Goal: Task Accomplishment & Management: Use online tool/utility

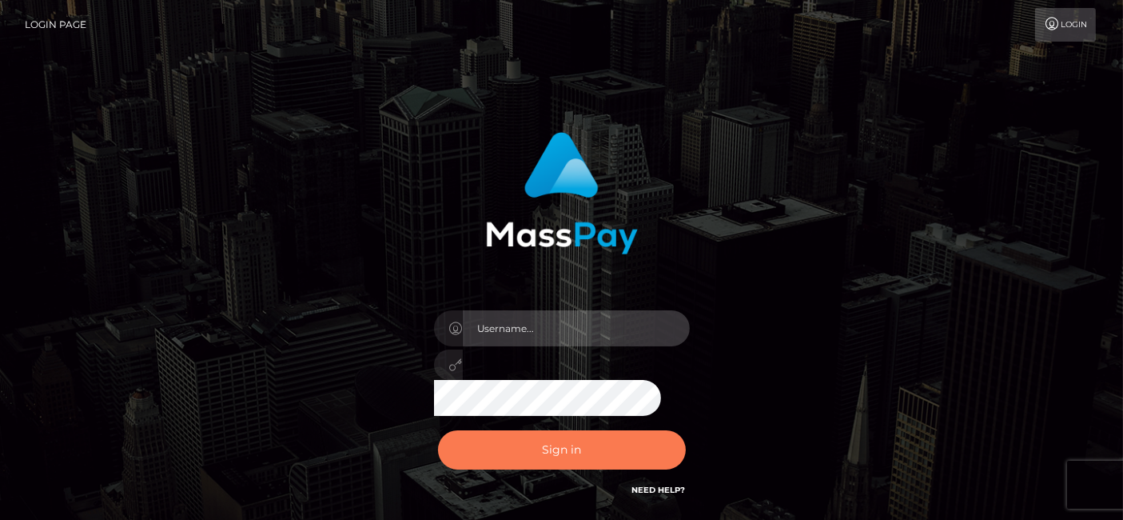
type input "fr.es"
click at [528, 453] on button "Sign in" at bounding box center [562, 449] width 248 height 39
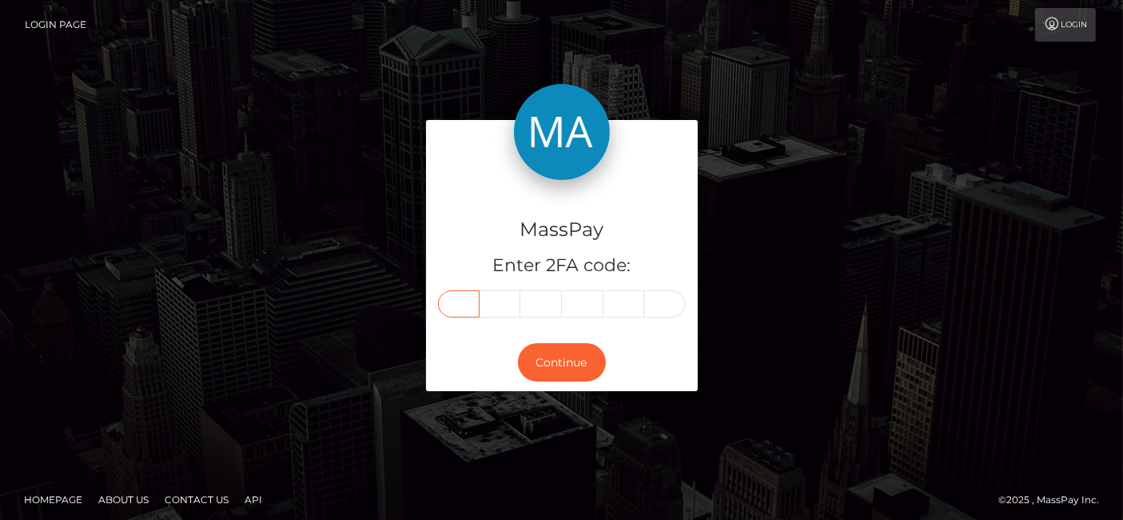
click at [455, 309] on input "text" at bounding box center [459, 303] width 42 height 27
type input "6"
type input "8"
type input "0"
type input "4"
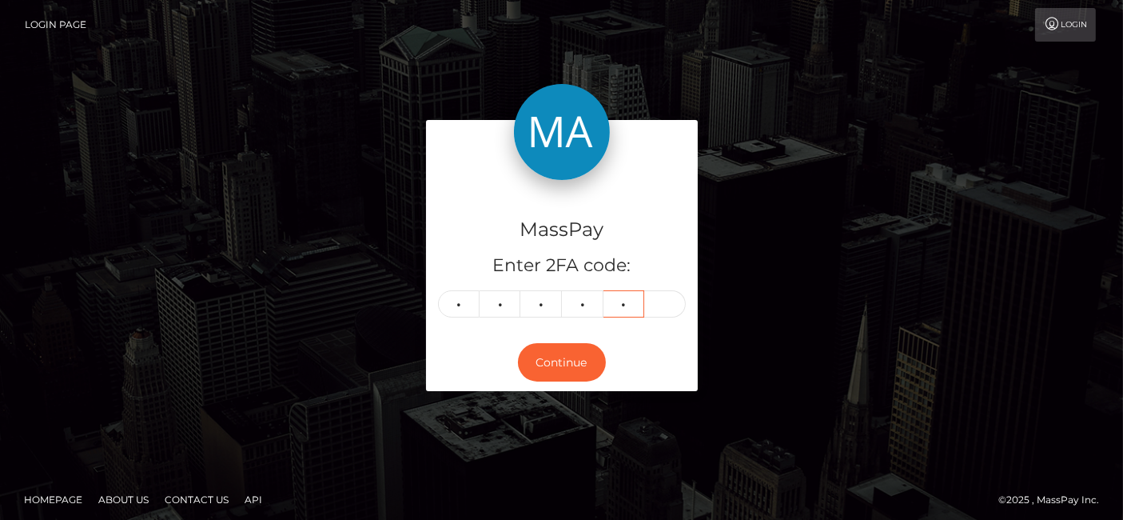
type input "1"
type input "9"
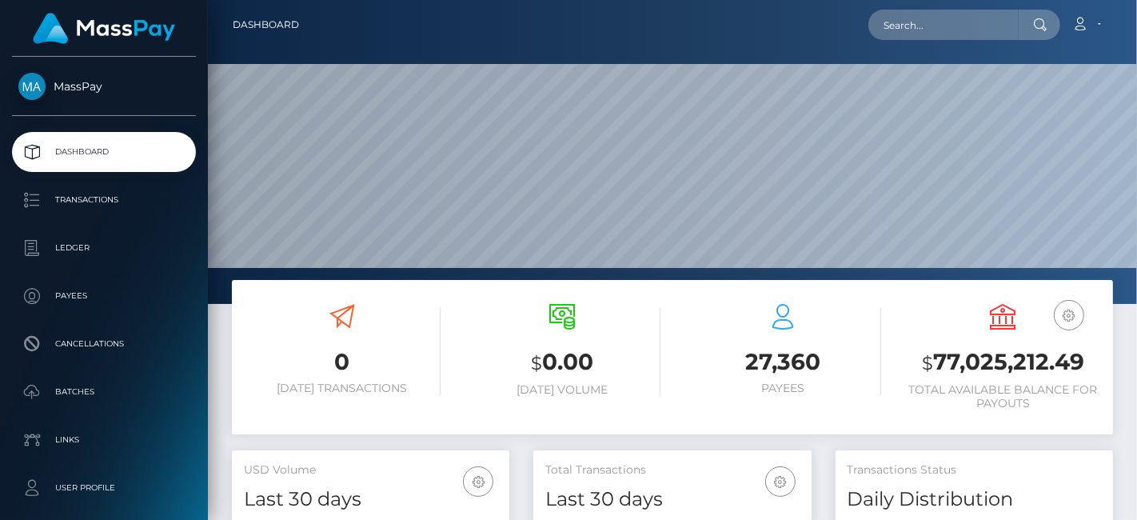
scroll to position [283, 277]
click at [967, 33] on input "text" at bounding box center [943, 25] width 150 height 30
paste input "[EMAIL_ADDRESS][DOMAIN_NAME]"
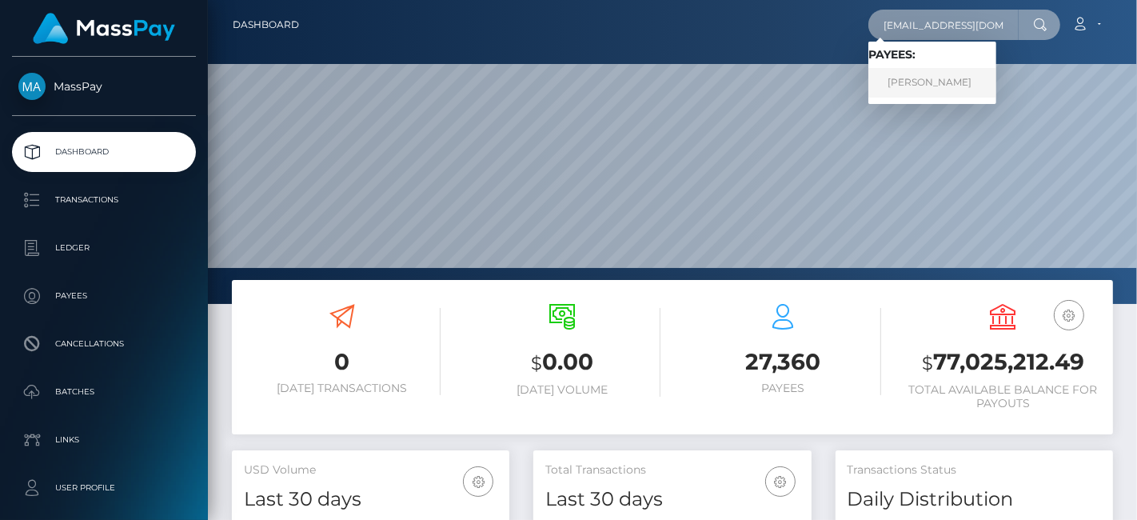
type input "[EMAIL_ADDRESS][DOMAIN_NAME]"
click at [939, 82] on link "[PERSON_NAME]" at bounding box center [932, 83] width 128 height 30
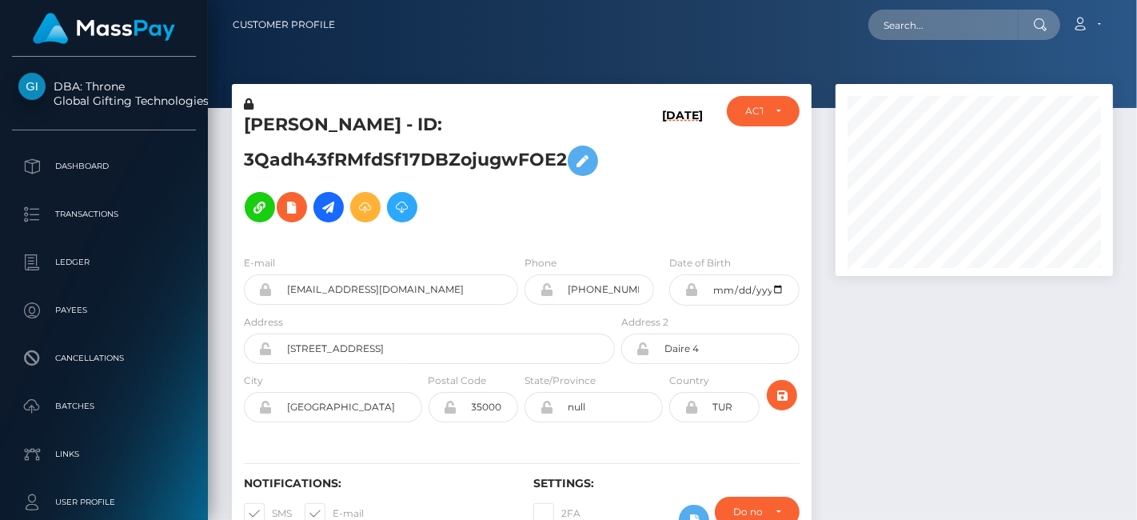
scroll to position [192, 277]
drag, startPoint x: 246, startPoint y: 126, endPoint x: 384, endPoint y: 113, distance: 138.2
click at [384, 113] on h5 "[PERSON_NAME] - ID: 3Qadh43fRMfdSf17DBZojugwFOE2" at bounding box center [425, 172] width 362 height 118
copy h5 "[PERSON_NAME]"
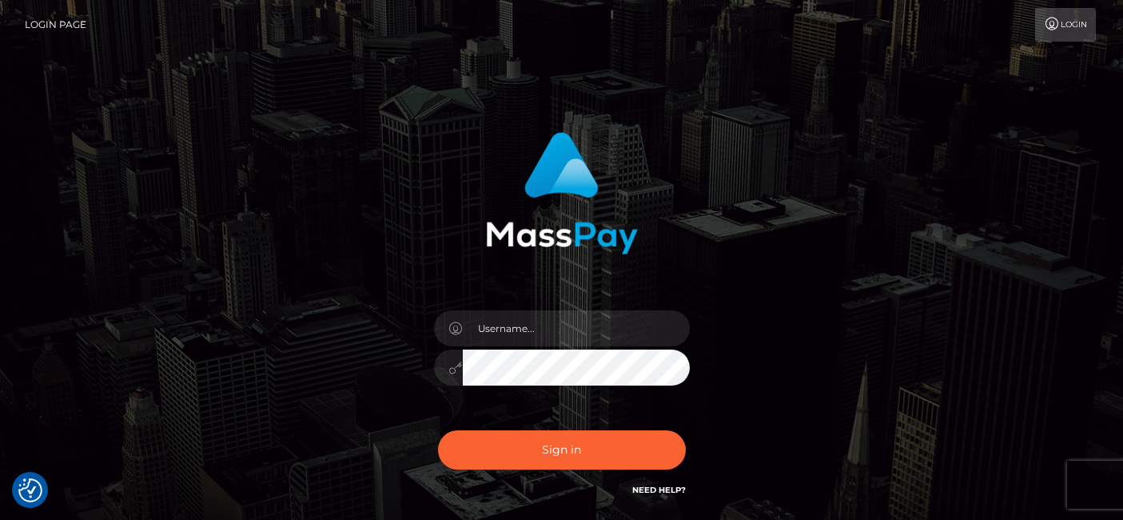
checkbox input "true"
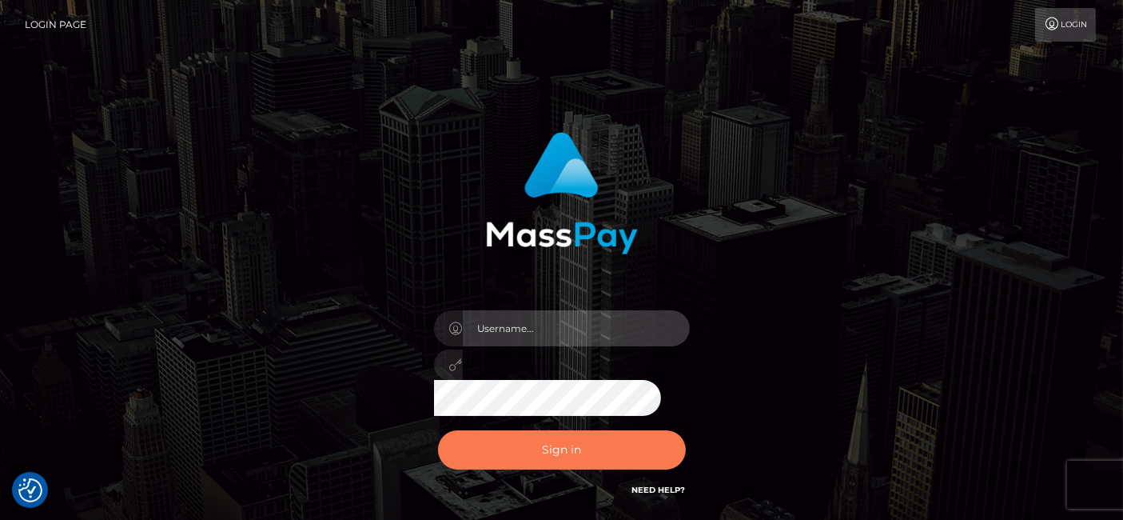
type input "[DOMAIN_NAME]"
click at [532, 447] on button "Sign in" at bounding box center [562, 449] width 248 height 39
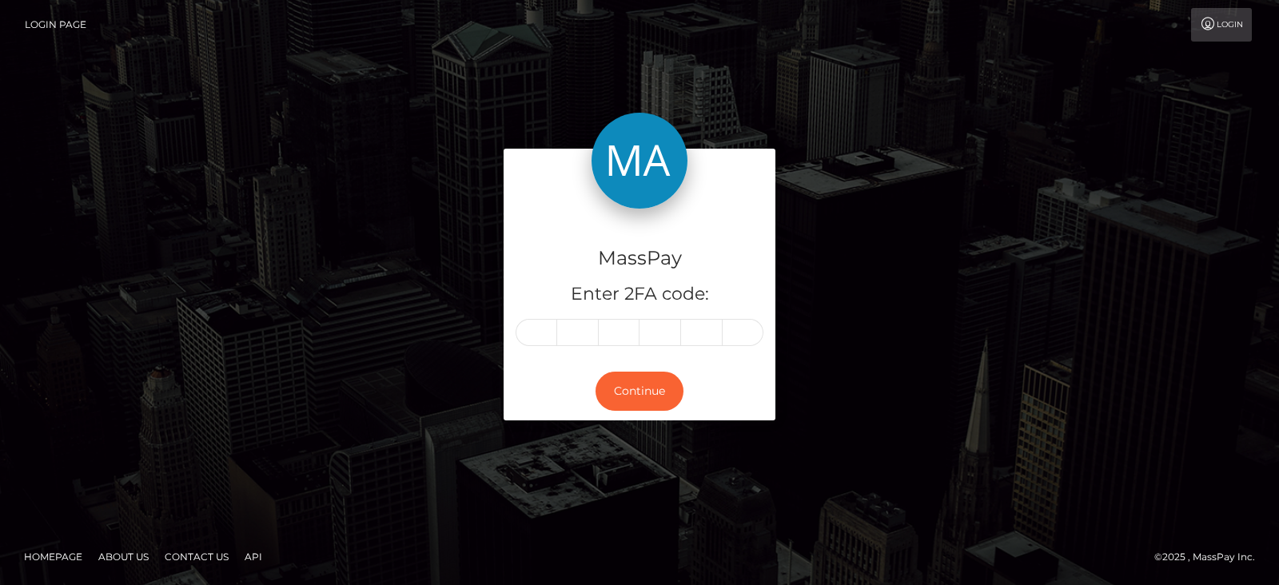
drag, startPoint x: 0, startPoint y: 0, endPoint x: 901, endPoint y: 7, distance: 901.1
click at [901, 7] on nav "Login Page Login" at bounding box center [639, 25] width 1279 height 50
click at [544, 326] on input "text" at bounding box center [537, 332] width 42 height 27
paste input "1"
type input "1"
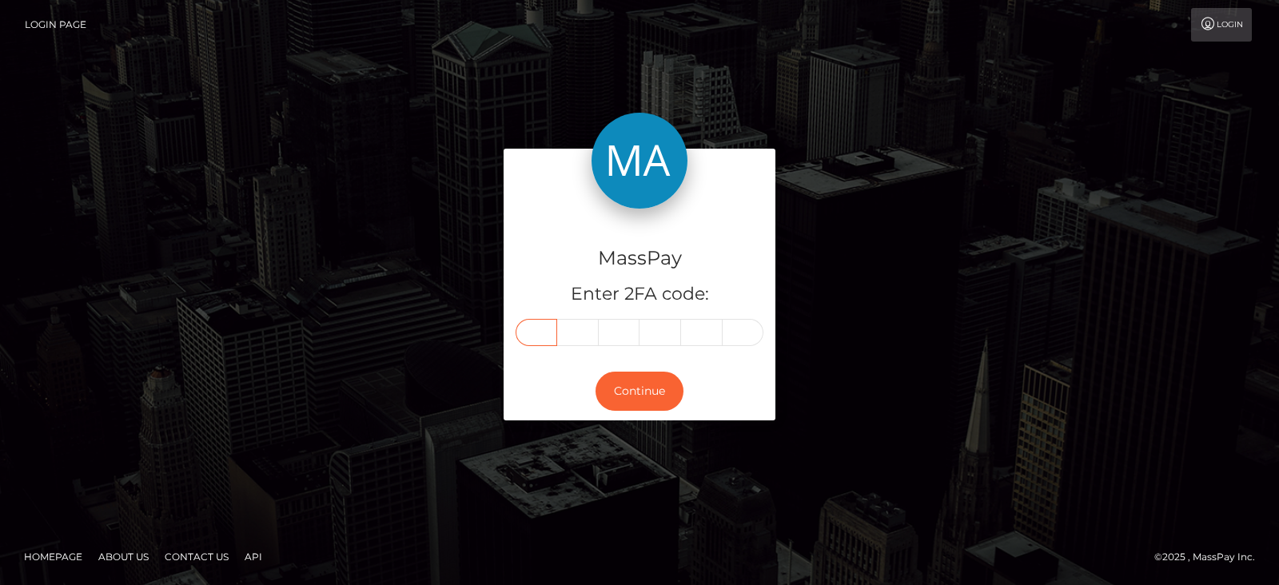
type input "5"
type input "9"
type input "8"
type input "4"
type input "3"
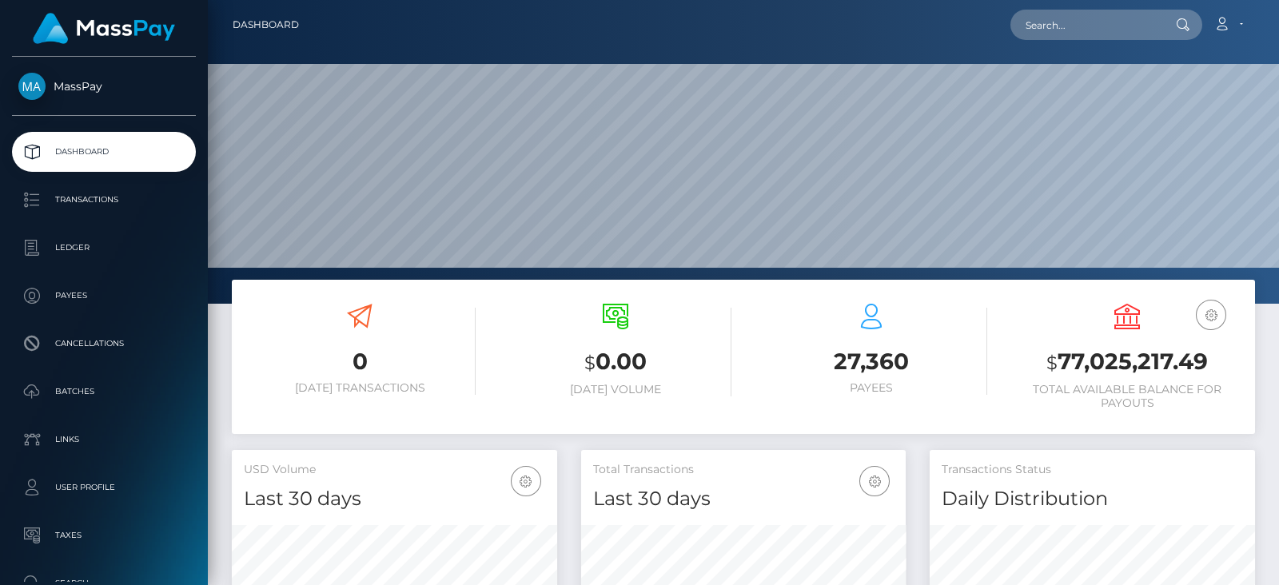
scroll to position [283, 325]
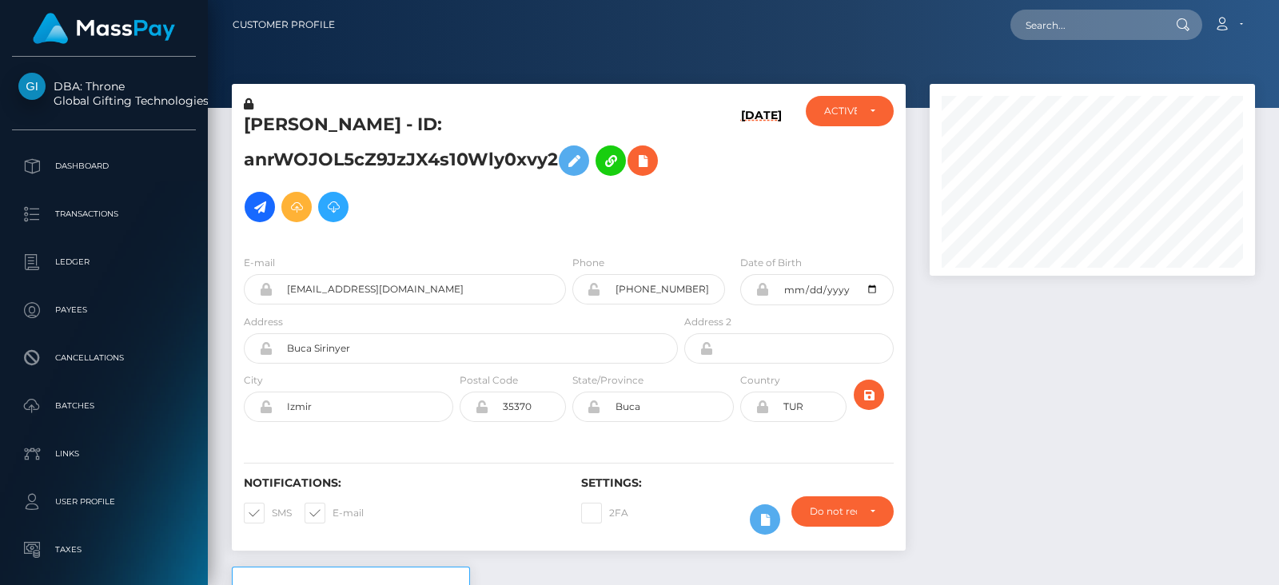
scroll to position [191, 325]
click at [862, 110] on div "ACTIVE" at bounding box center [850, 111] width 52 height 13
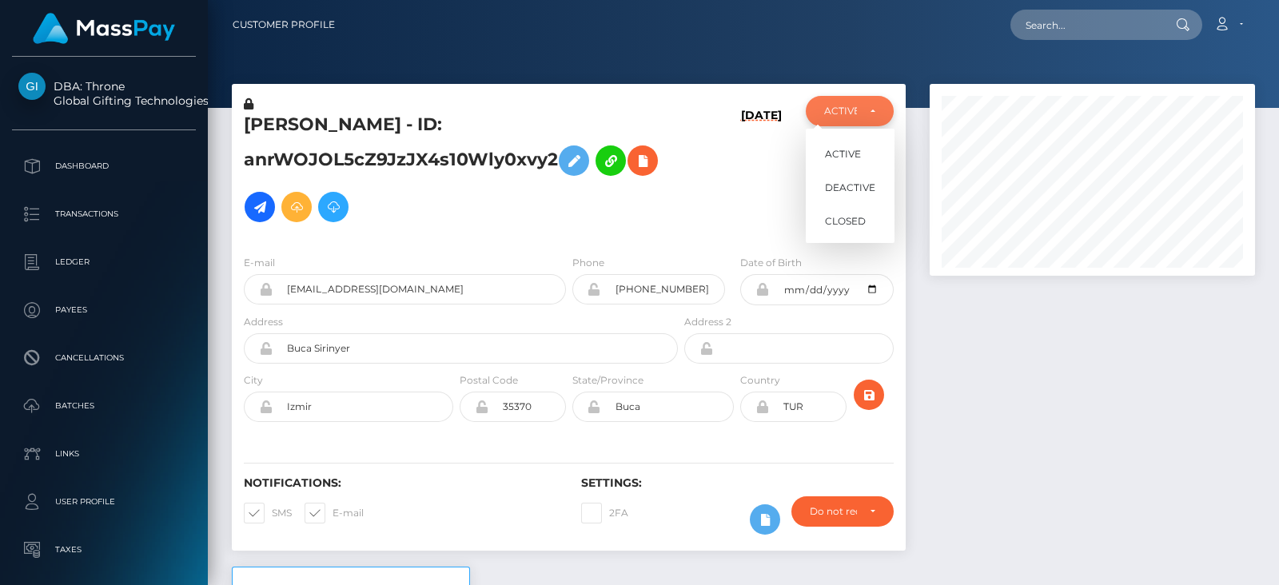
click at [862, 110] on div "ACTIVE" at bounding box center [850, 111] width 52 height 13
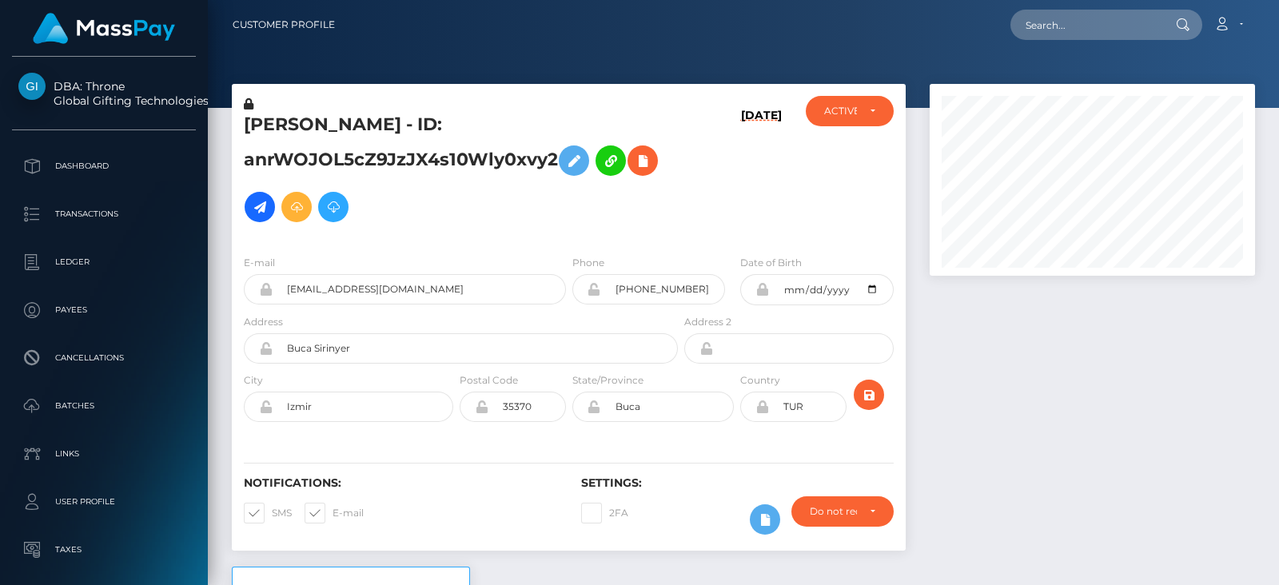
click at [1019, 351] on div at bounding box center [1092, 325] width 349 height 483
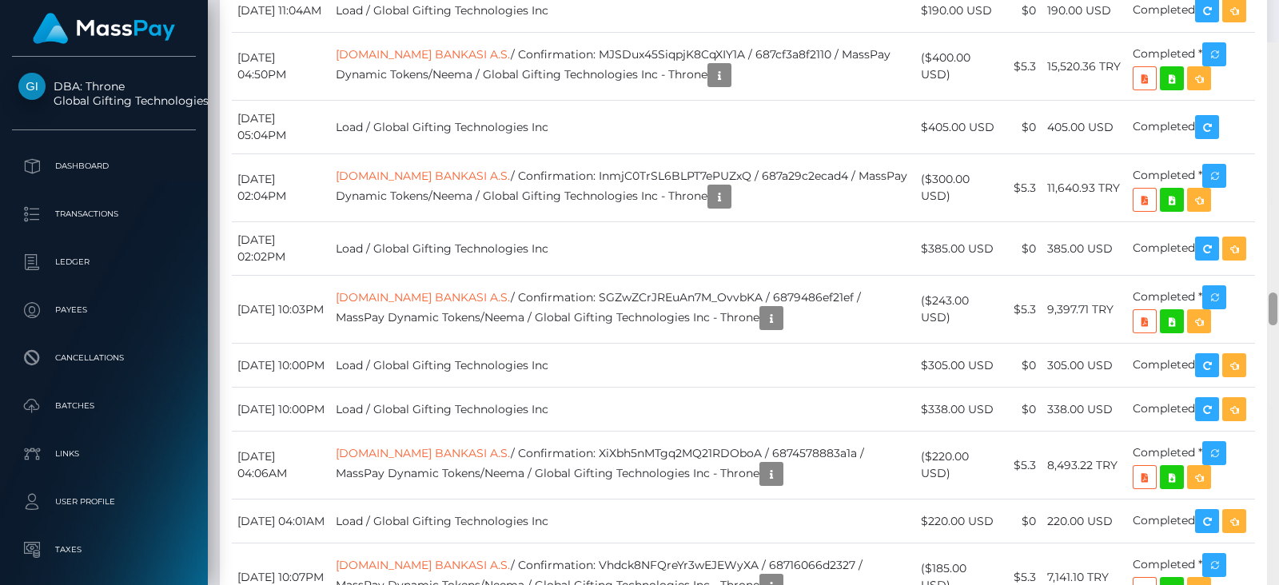
scroll to position [4344, 0]
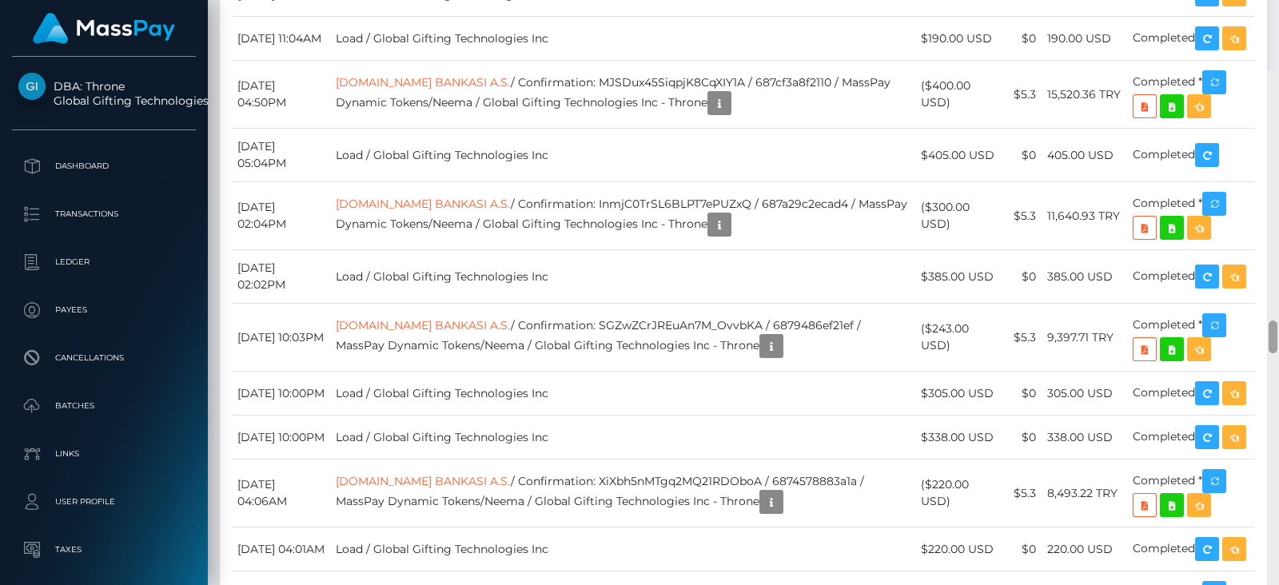
drag, startPoint x: 1273, startPoint y: 38, endPoint x: 1278, endPoint y: 272, distance: 234.3
click at [1263, 272] on div at bounding box center [1273, 362] width 12 height 585
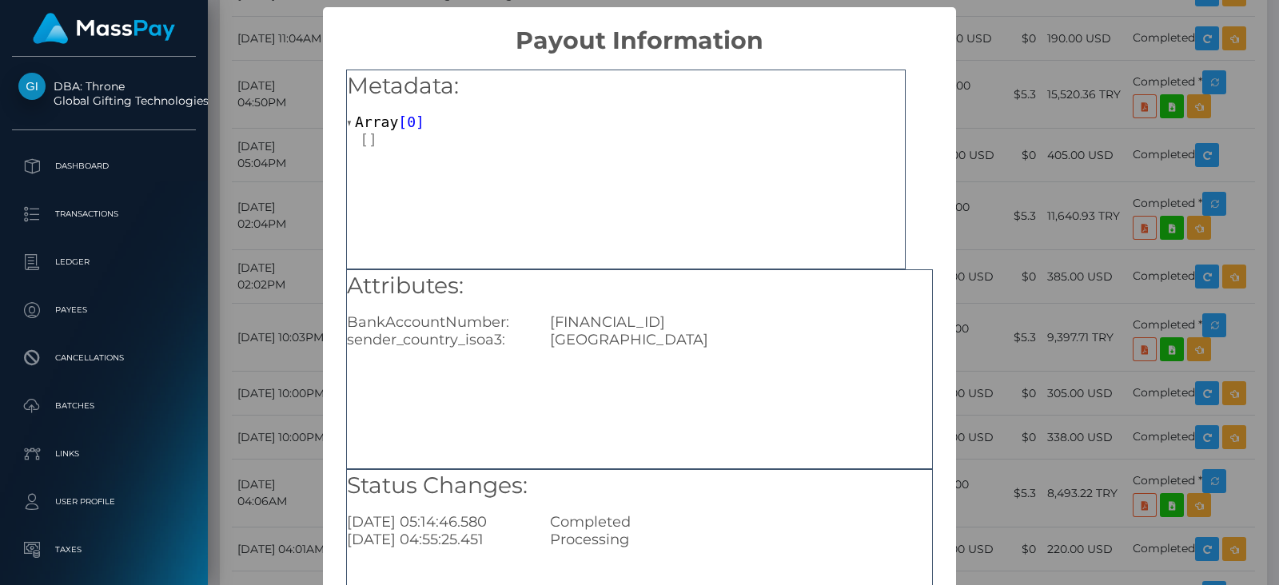
click at [800, 211] on div "Metadata: Array [ 0 ]" at bounding box center [626, 170] width 560 height 200
click at [272, 293] on div "× Payout Information Metadata: Array [ 0 ] Attributes: BankAccountNumber: TR670…" at bounding box center [639, 292] width 1279 height 585
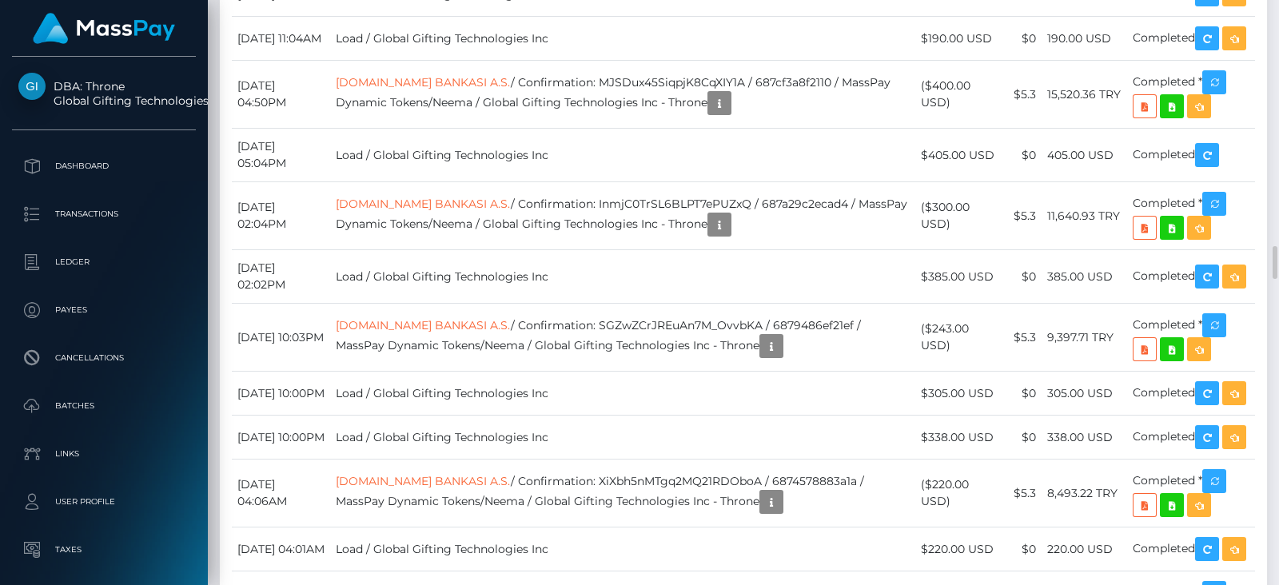
drag, startPoint x: 1103, startPoint y: 379, endPoint x: 1041, endPoint y: 377, distance: 61.6
copy td "28,275.88"
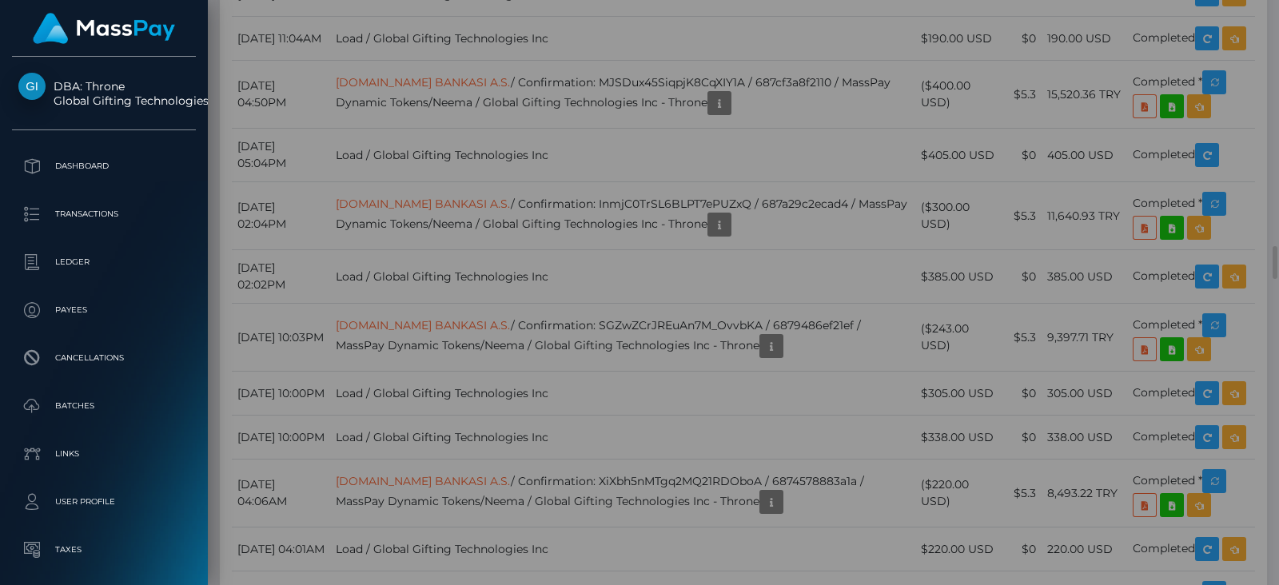
scroll to position [0, 0]
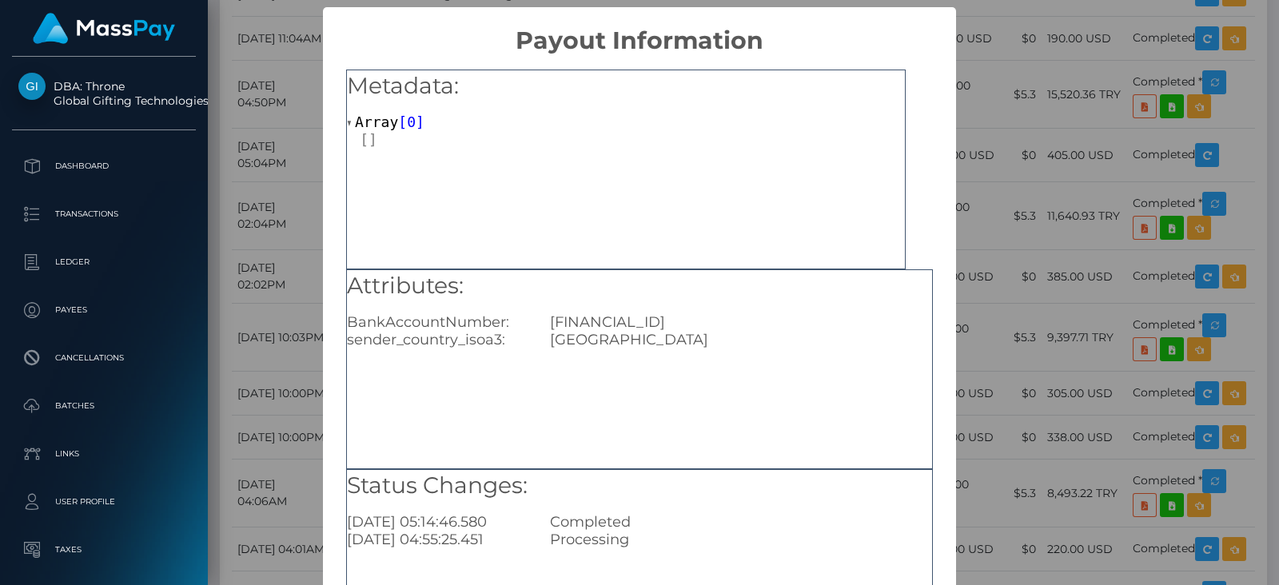
click at [1180, 38] on div "× Payout Information Metadata: Array [ 0 ] Attributes: BankAccountNumber: TR670…" at bounding box center [639, 292] width 1279 height 585
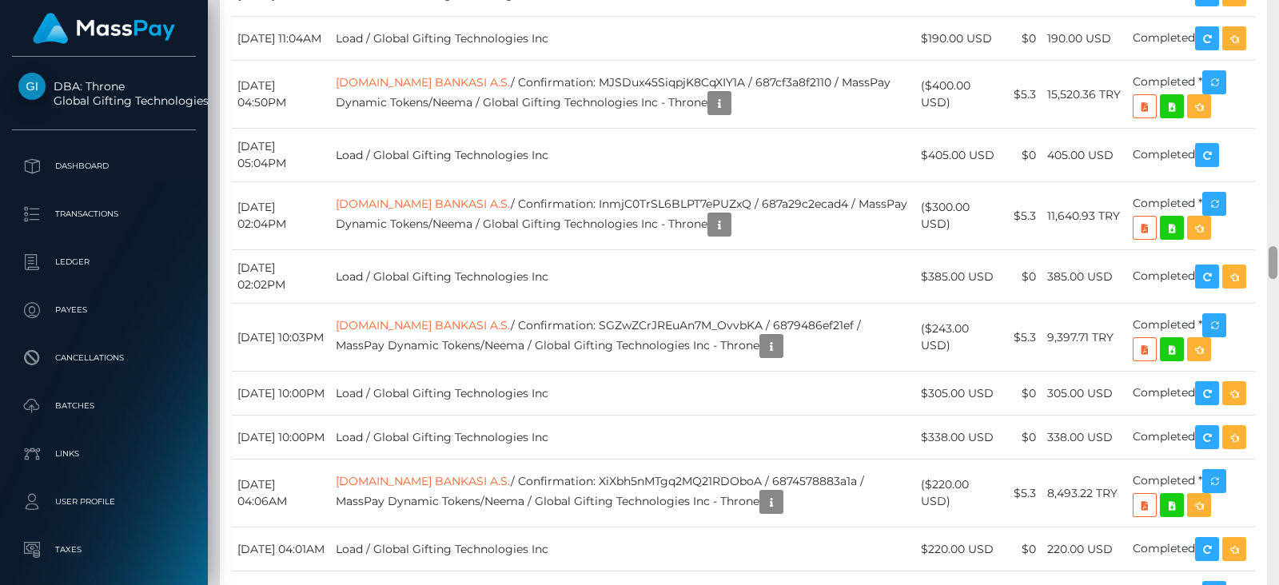
scroll to position [191, 325]
click at [1263, 42] on div at bounding box center [1273, 292] width 12 height 585
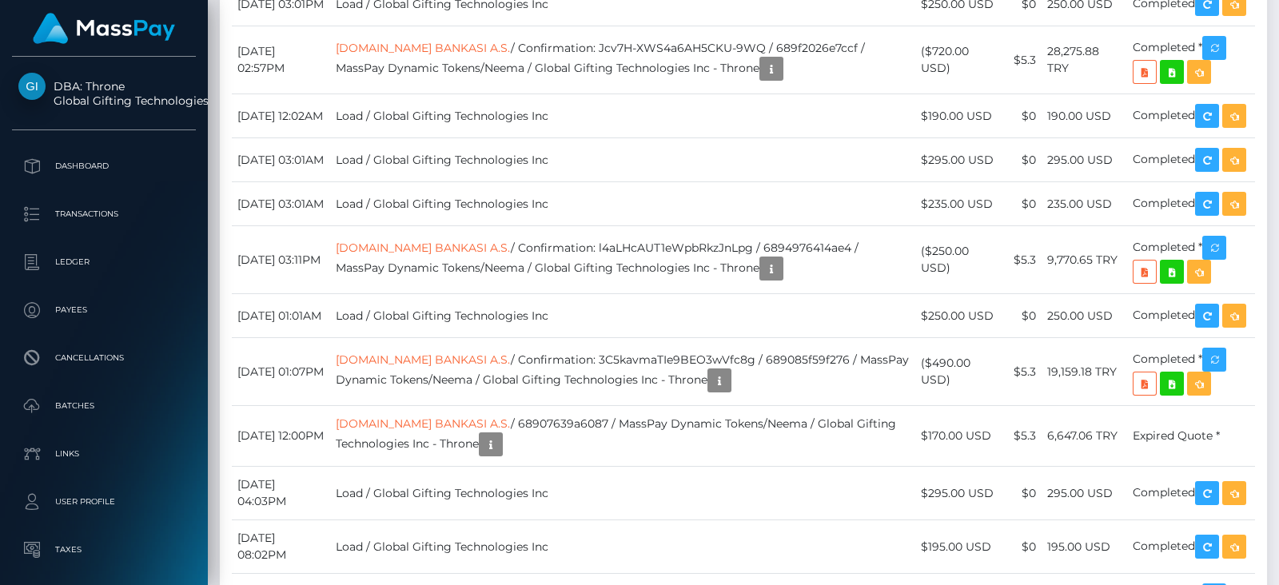
click at [1263, 42] on div at bounding box center [1273, 292] width 12 height 585
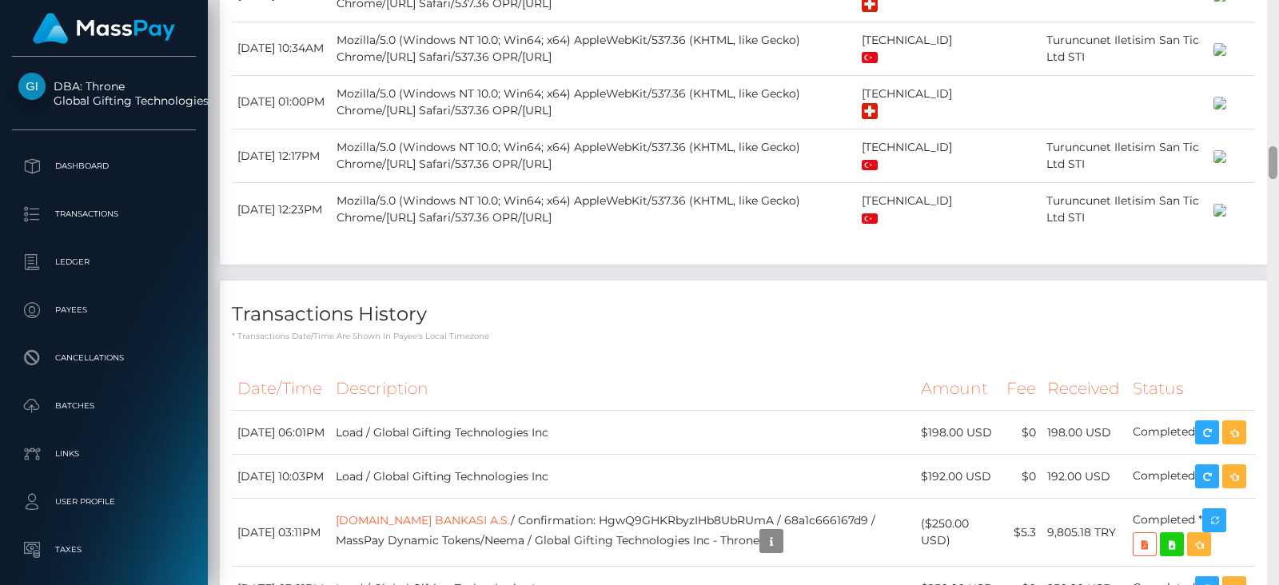
click at [1263, 42] on div at bounding box center [1273, 292] width 12 height 585
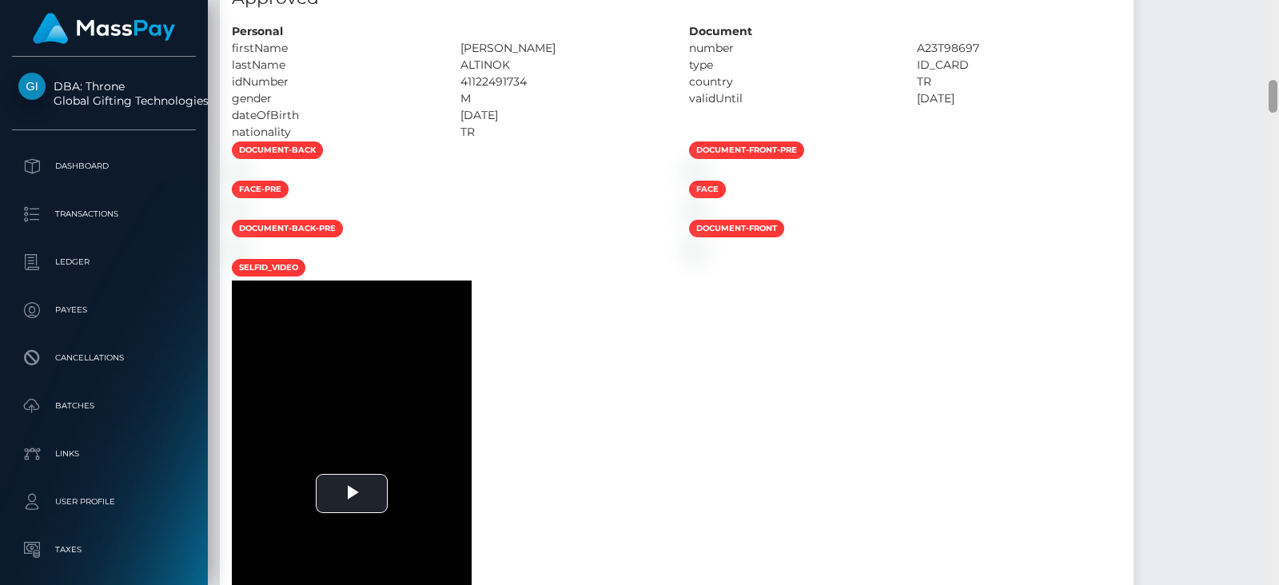
click at [1263, 40] on div at bounding box center [1273, 292] width 12 height 585
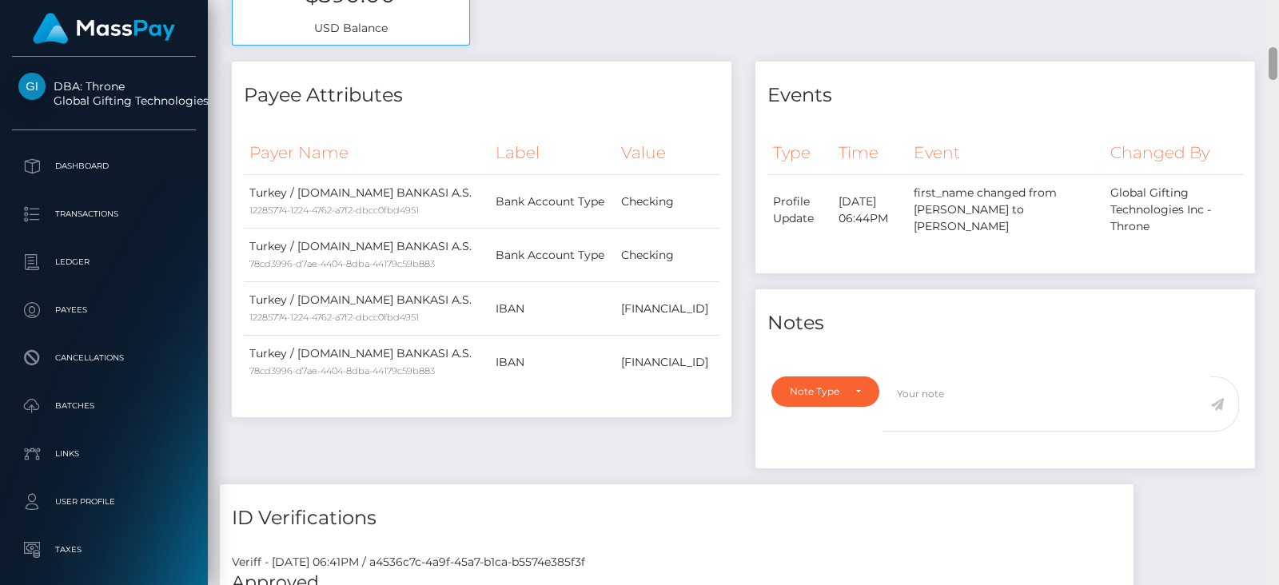
click at [1263, 40] on div at bounding box center [1273, 292] width 12 height 585
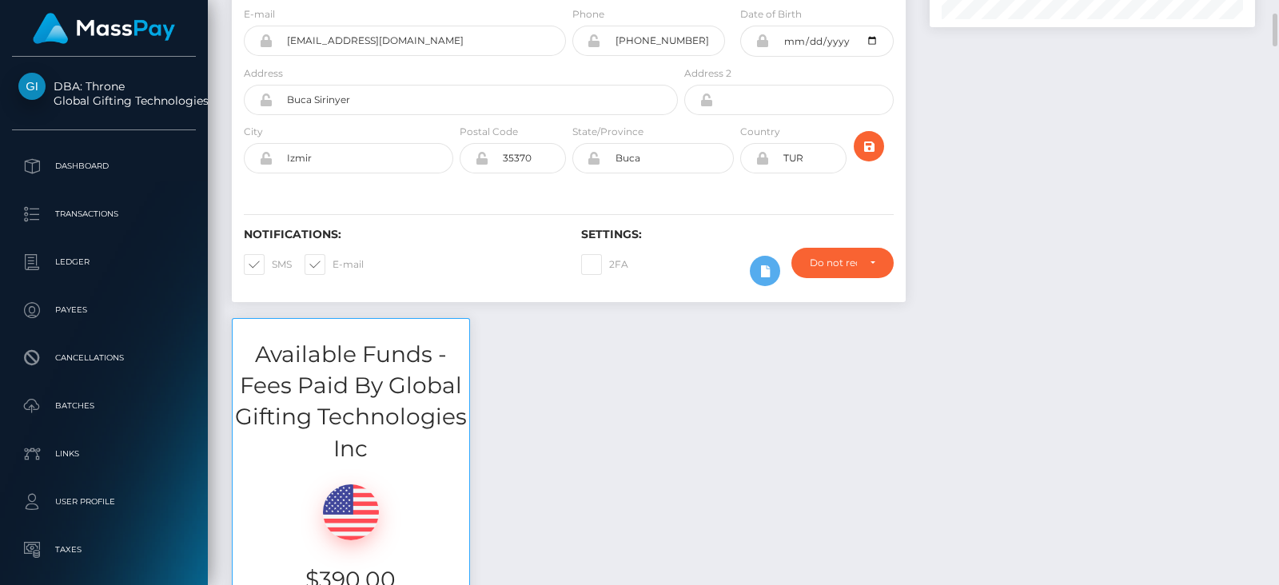
scroll to position [0, 0]
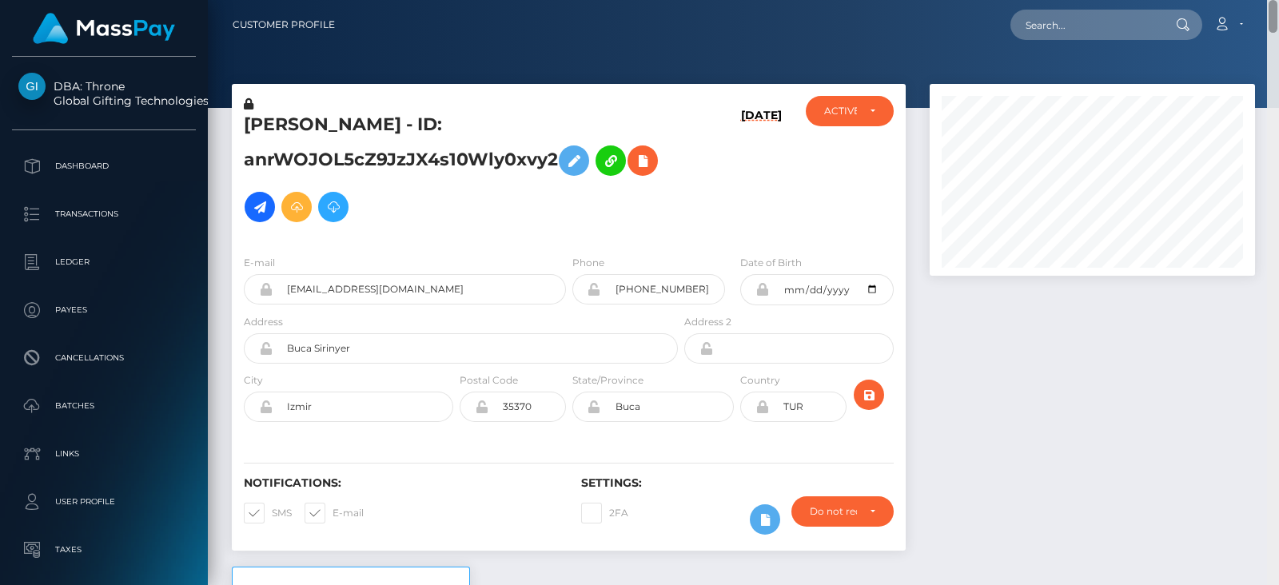
drag, startPoint x: 1274, startPoint y: 40, endPoint x: 1261, endPoint y: -9, distance: 50.4
click at [1261, 0] on html "DBA: Throne Global Gifting Technologies Inc Dashboard Transactions Ledger Payee…" at bounding box center [639, 292] width 1279 height 585
paste input "Fm-wREtXTOaTpCaChVLhtA"
click at [1119, 26] on input "Fm-wREtXTOaTpCaChVLhtA" at bounding box center [1086, 25] width 150 height 30
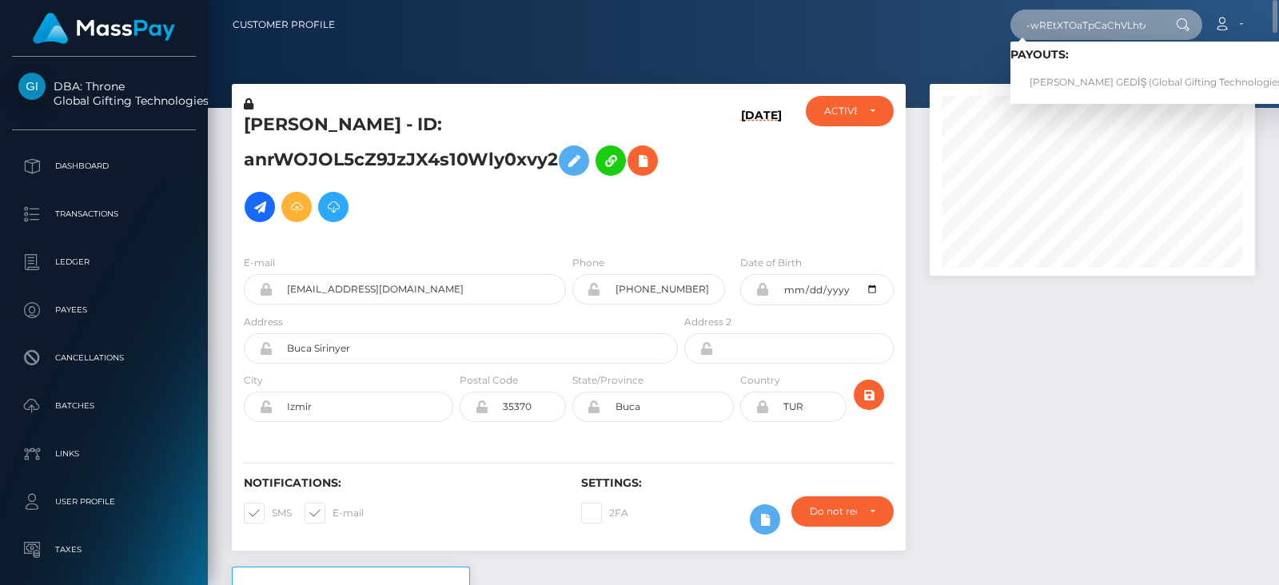
type input "Fm-wREtXTOaTpCaChVLhtA"
click at [1070, 86] on link "SELİN BAHAR GEDİŞ (Global Gifting Technologies Inc - Throne)" at bounding box center [1188, 83] width 355 height 30
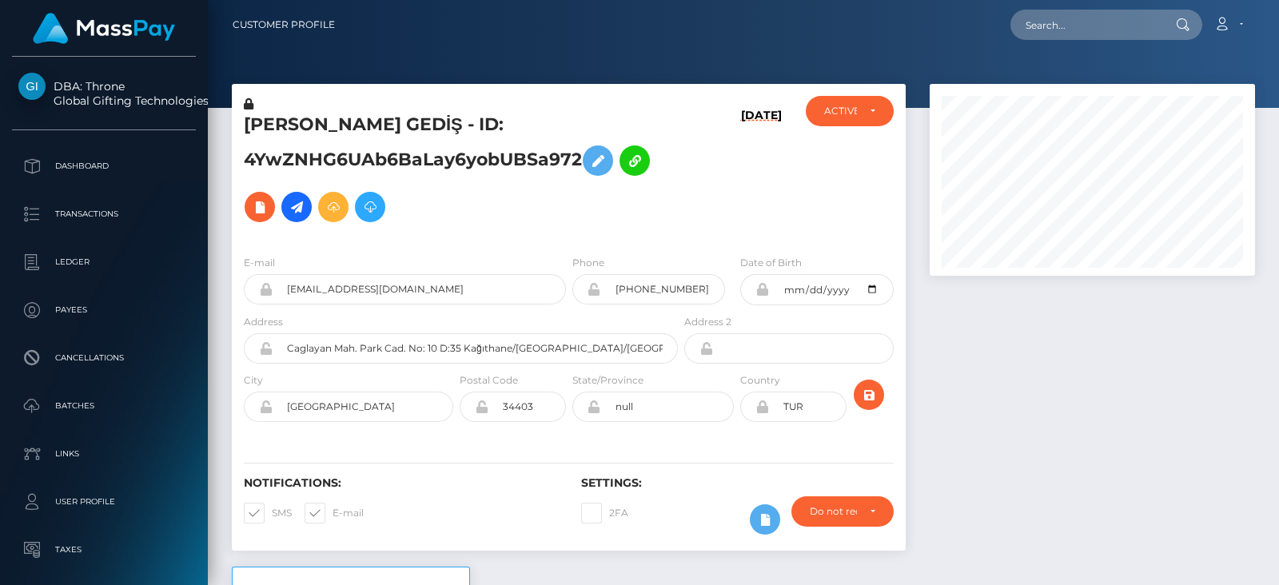
scroll to position [191, 325]
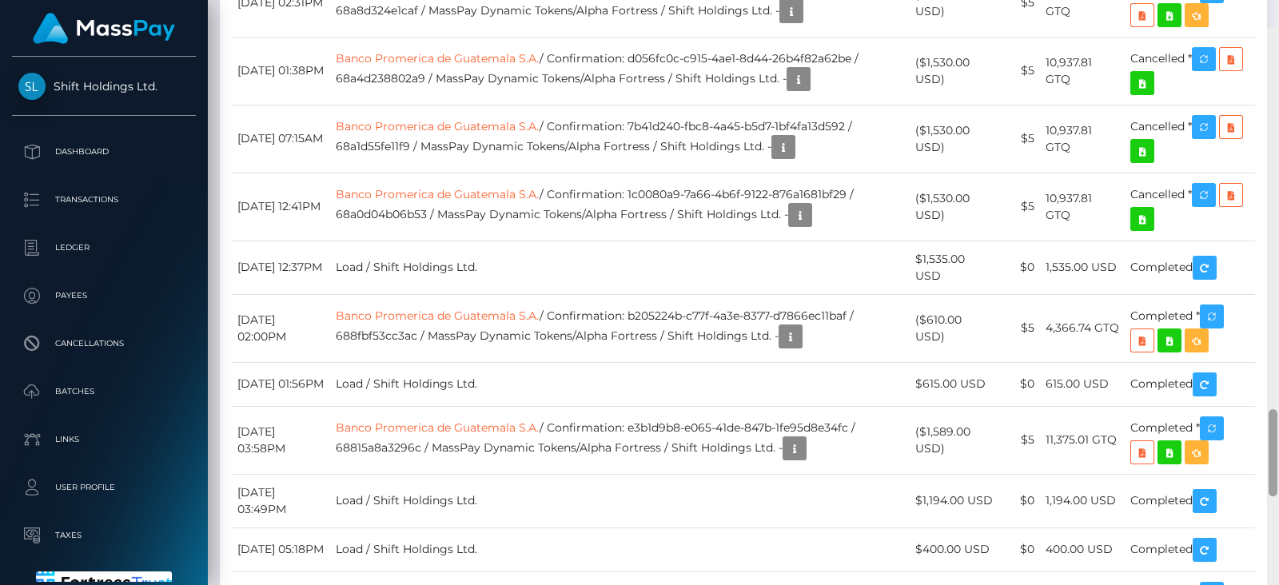
scroll to position [2542, 0]
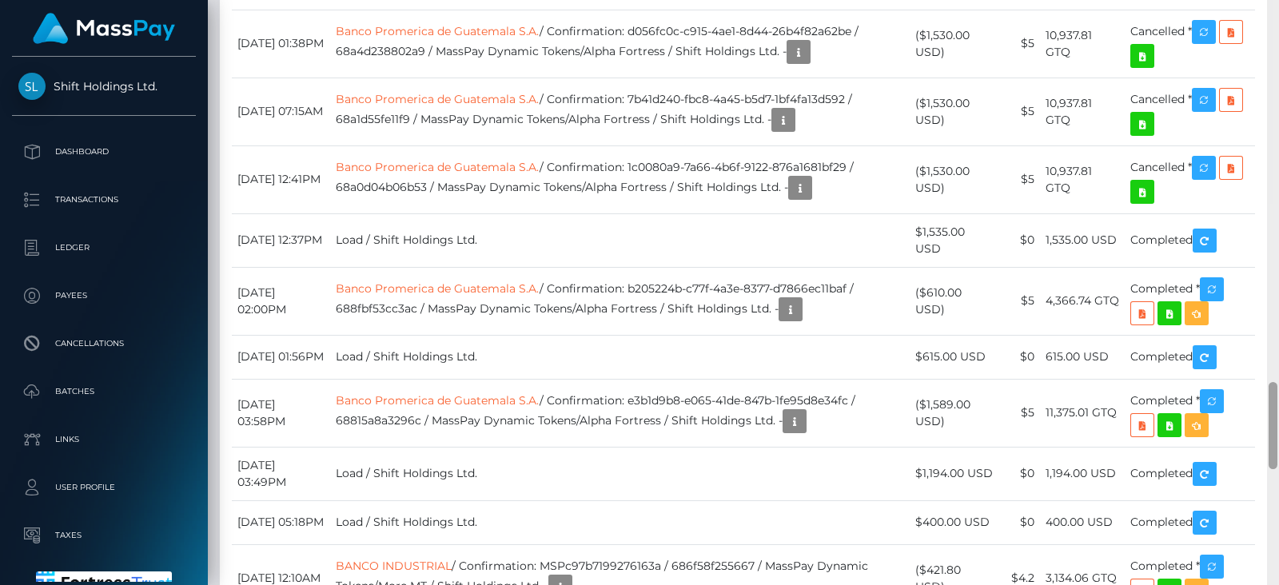
drag, startPoint x: 1273, startPoint y: 114, endPoint x: 1274, endPoint y: 430, distance: 316.6
click at [1274, 430] on div at bounding box center [1273, 425] width 9 height 87
click at [1211, 42] on icon "button" at bounding box center [1204, 32] width 19 height 20
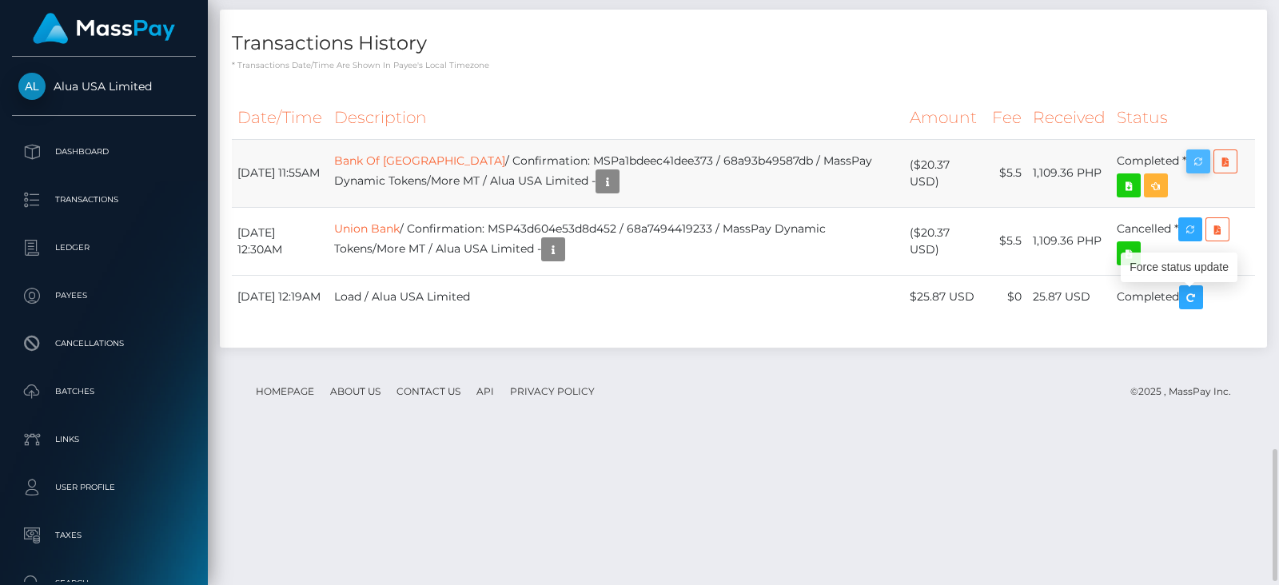
scroll to position [191, 325]
click at [1203, 172] on icon "button" at bounding box center [1198, 162] width 19 height 20
click at [1196, 172] on icon "button" at bounding box center [1198, 162] width 19 height 20
click at [1207, 172] on icon "button" at bounding box center [1198, 162] width 19 height 20
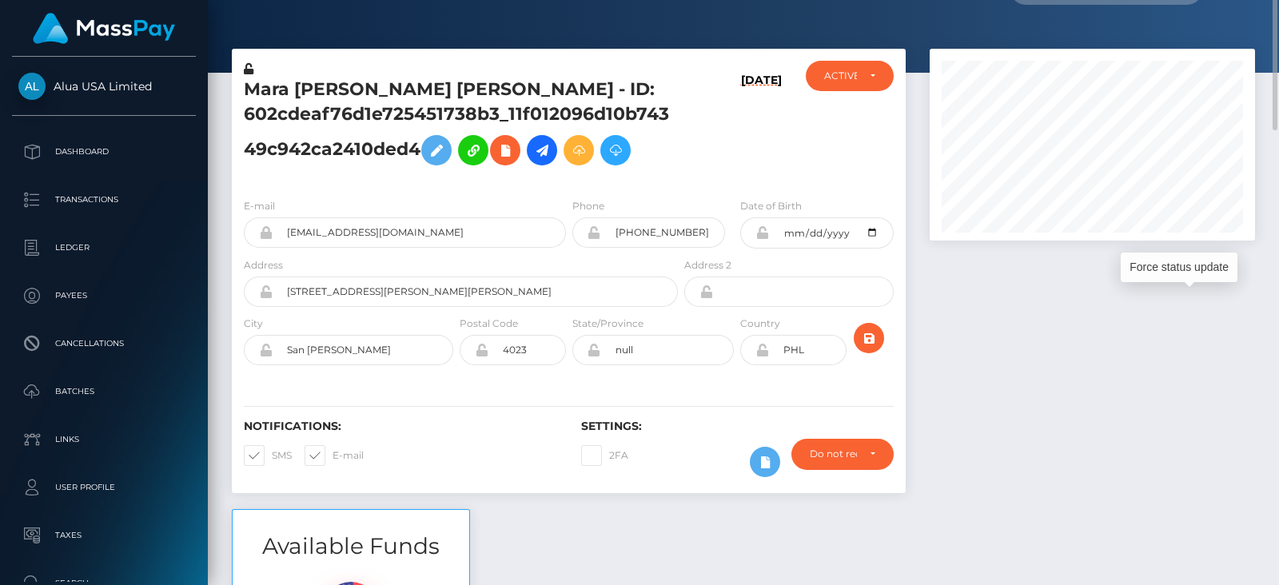
scroll to position [0, 0]
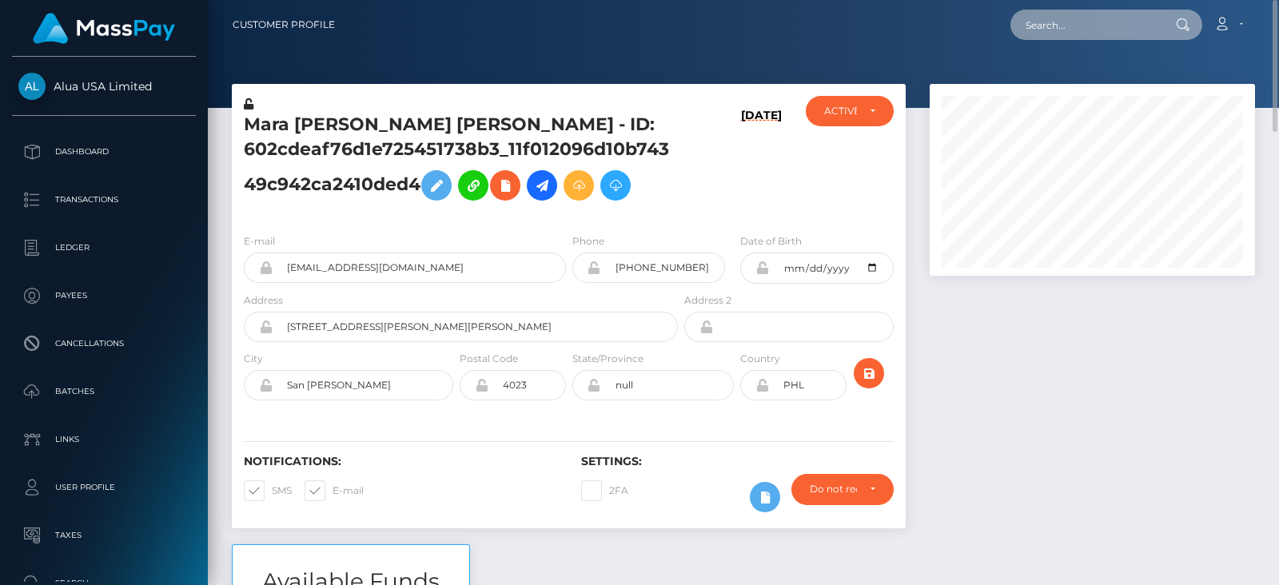
click at [1105, 20] on input "text" at bounding box center [1086, 25] width 150 height 30
paste input "e.desjatnikova@outlook.com"
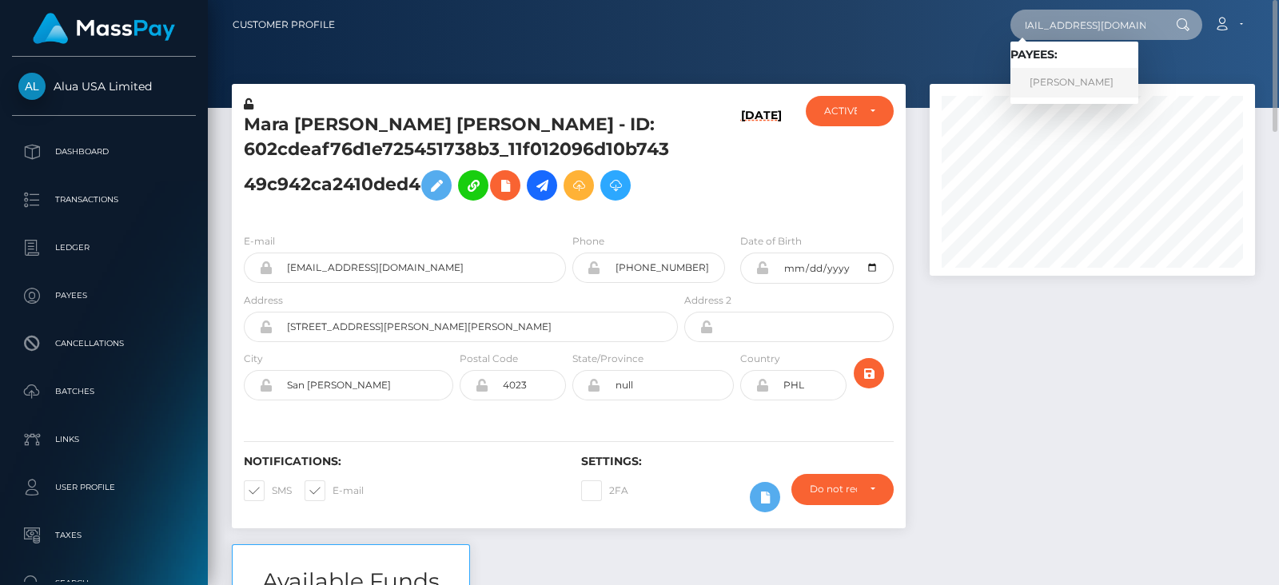
type input "e.desjatnikova@outlook.com"
click at [1075, 81] on link "Elizabete Desjatnikova" at bounding box center [1075, 83] width 128 height 30
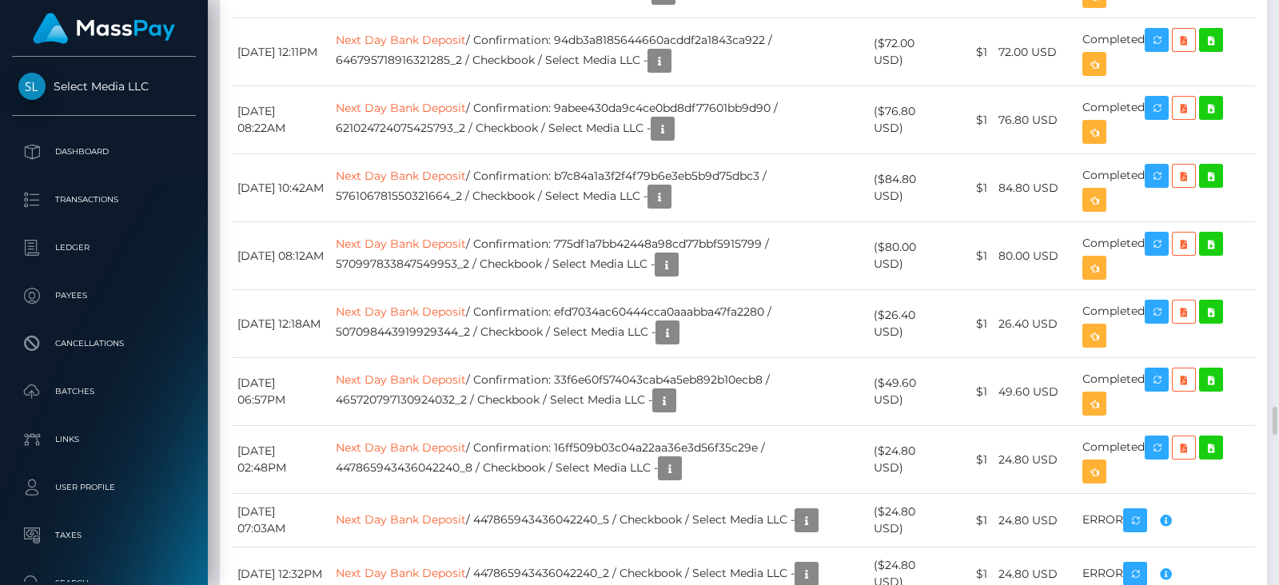
scroll to position [191, 325]
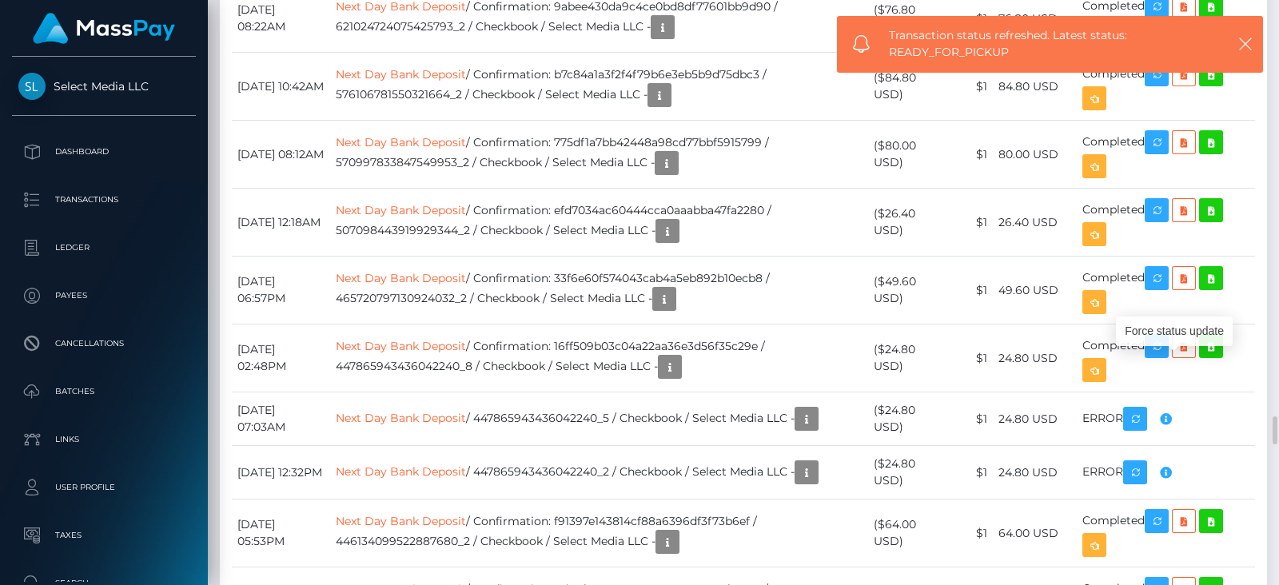
scroll to position [8595, 0]
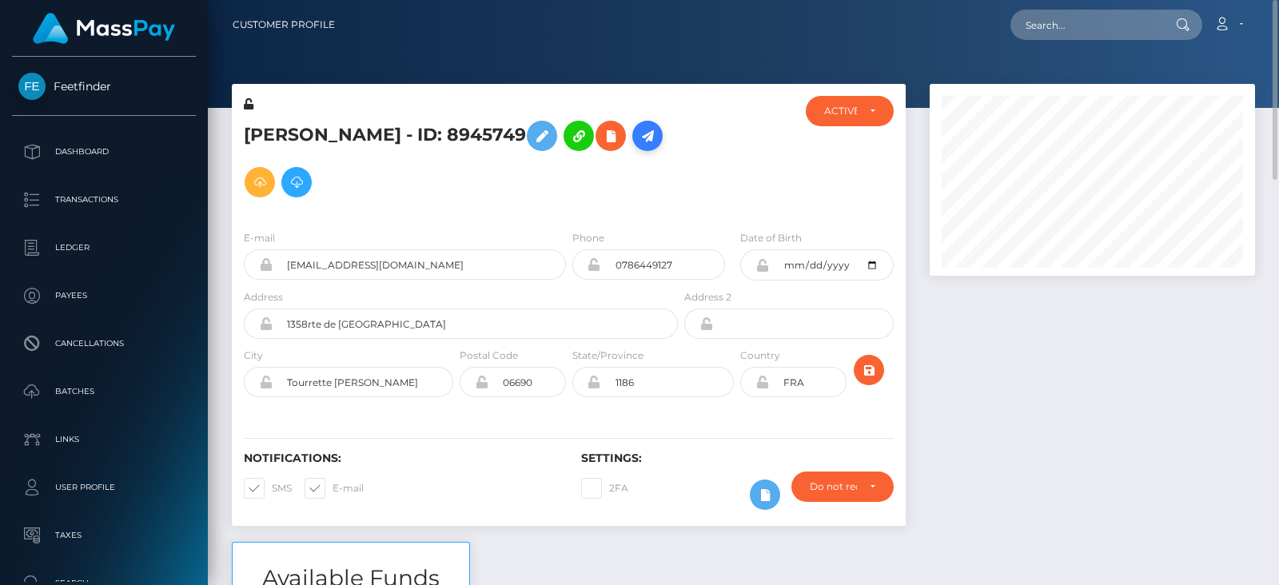
click at [638, 146] on icon at bounding box center [647, 136] width 19 height 20
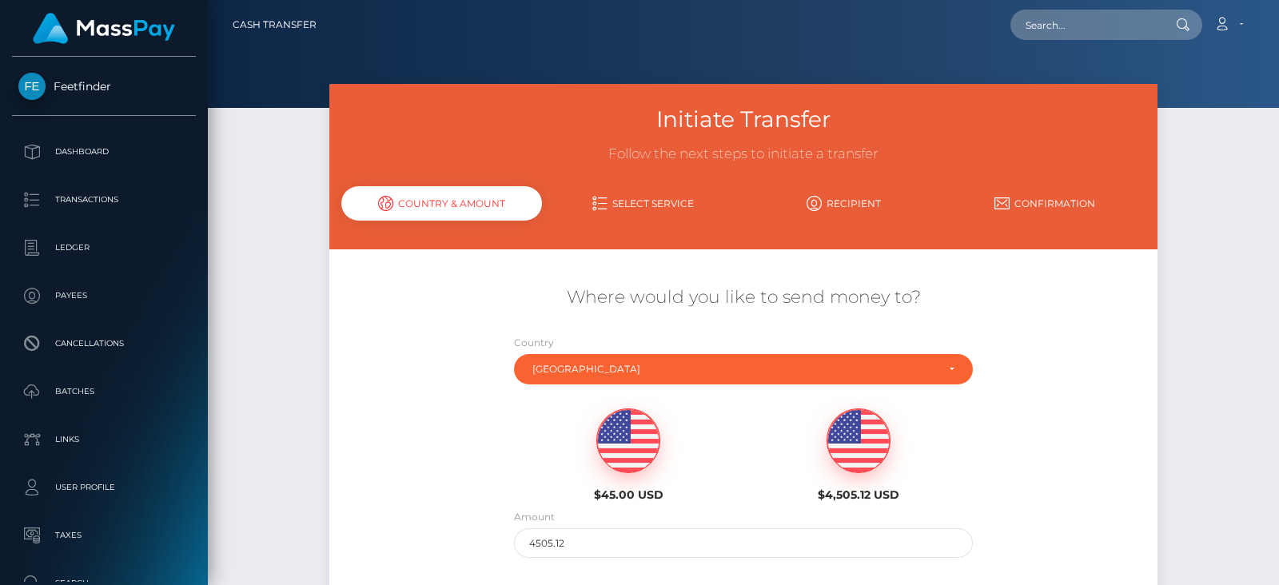
click at [642, 461] on img at bounding box center [628, 441] width 62 height 64
type input "45"
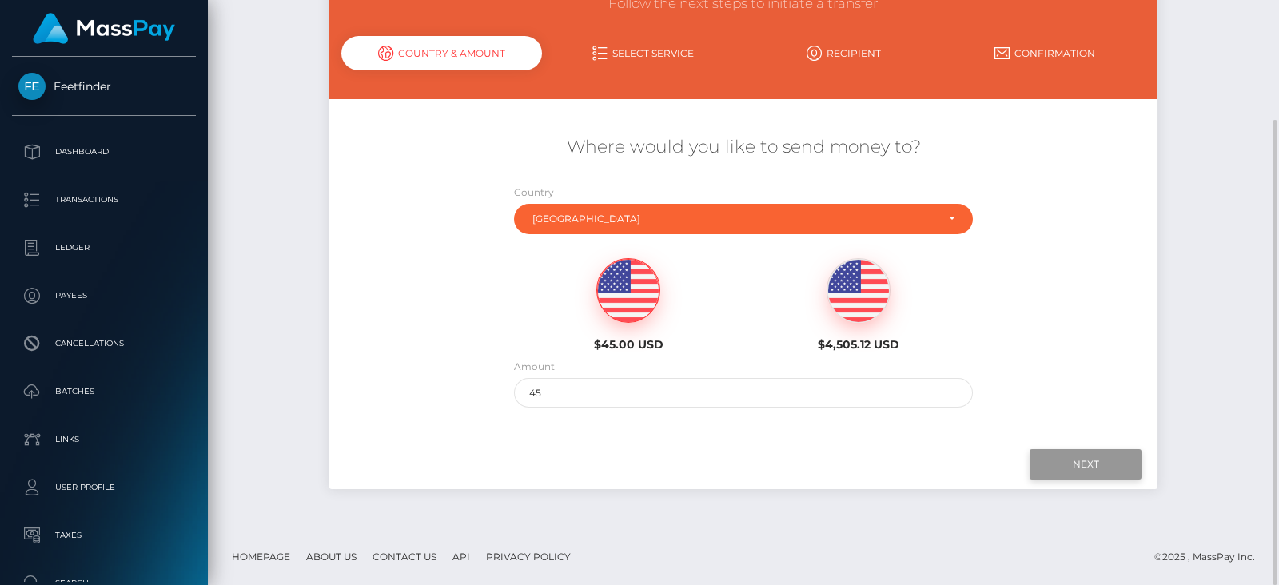
click at [1110, 465] on input "Next" at bounding box center [1086, 464] width 112 height 30
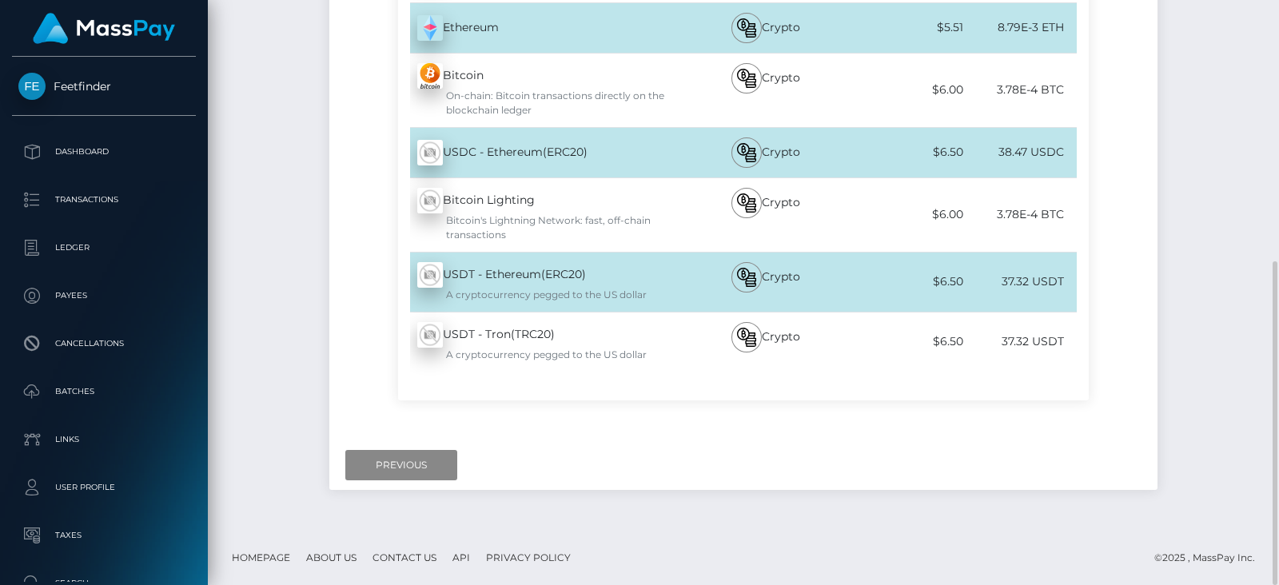
scroll to position [0, 0]
